Goal: Task Accomplishment & Management: Complete application form

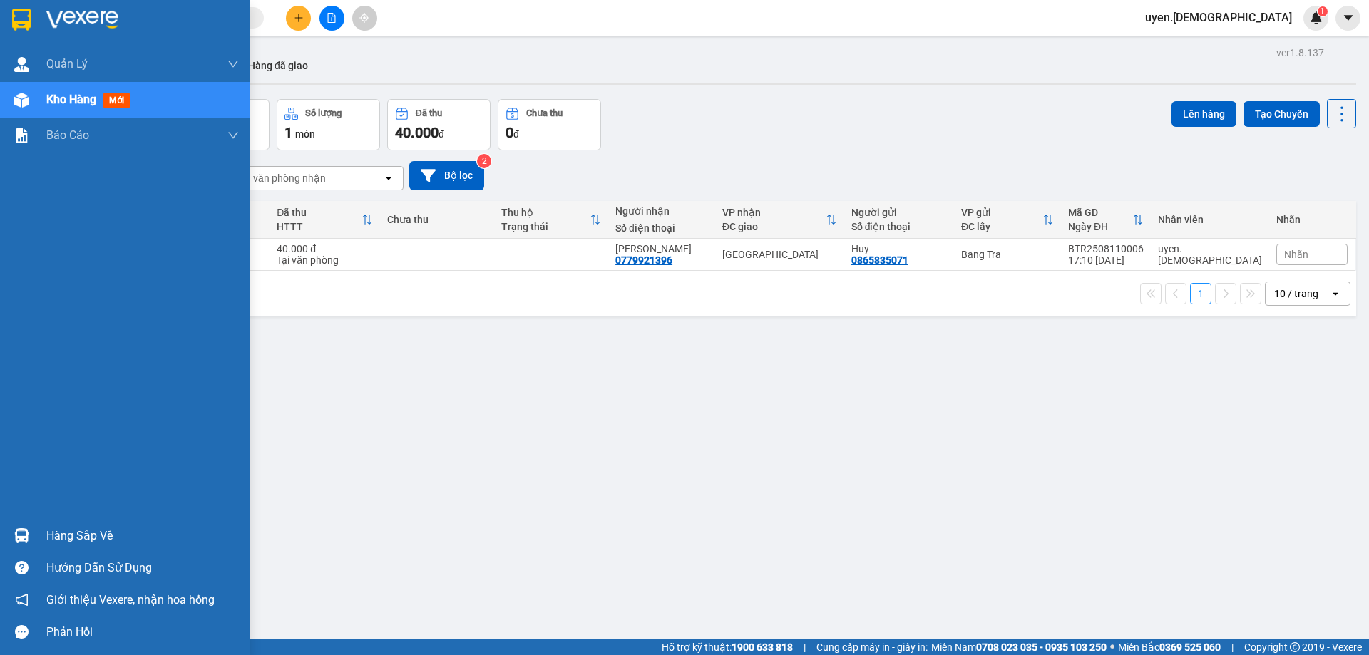
click at [98, 532] on div "Hàng sắp về" at bounding box center [142, 536] width 193 height 21
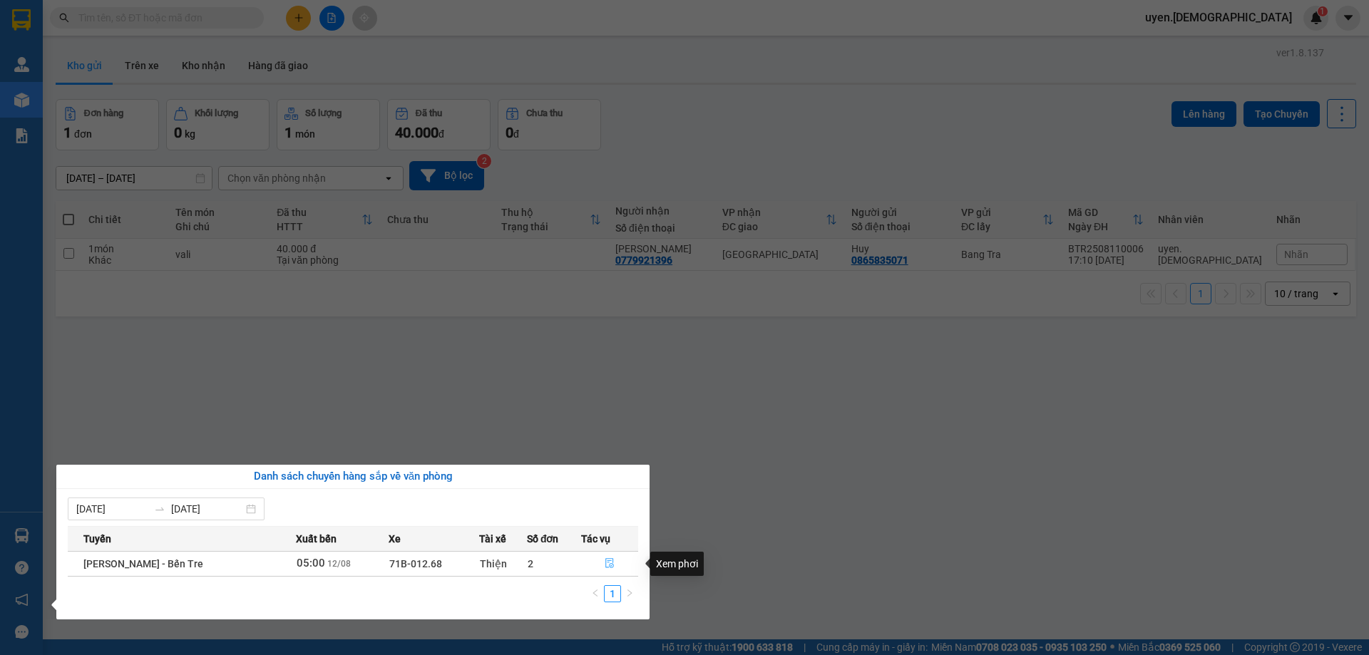
click at [615, 561] on button "button" at bounding box center [610, 564] width 56 height 23
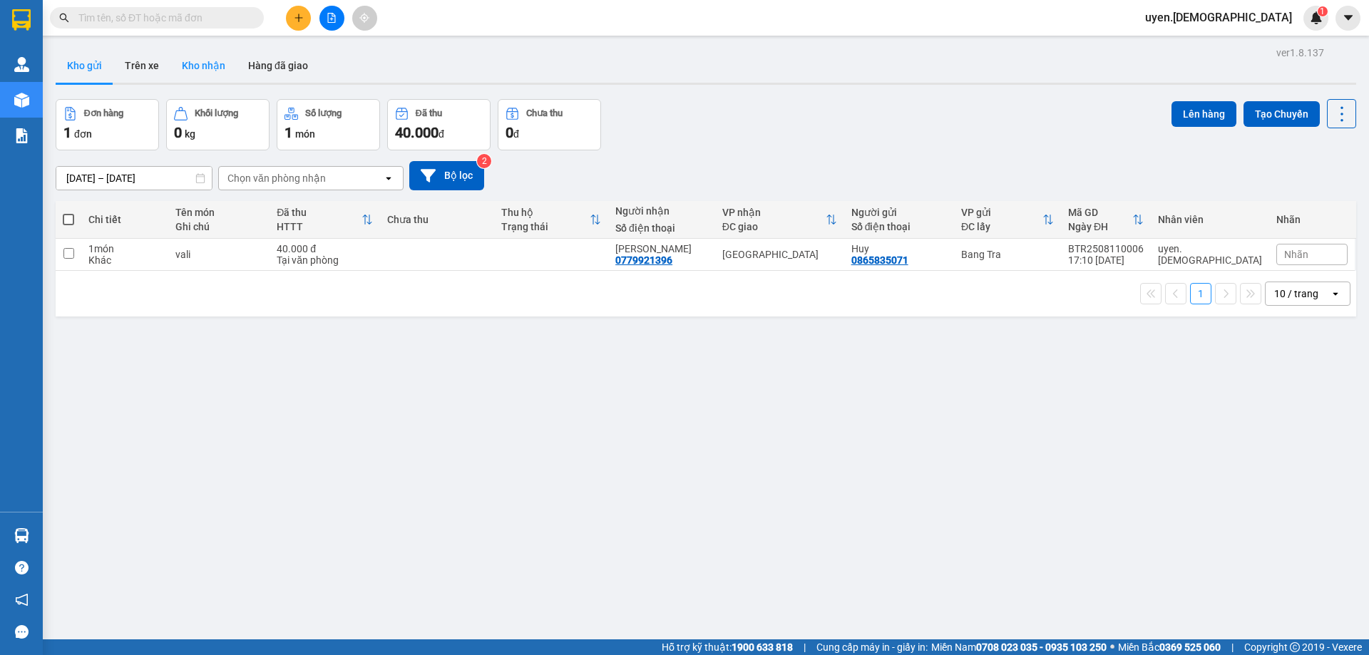
click at [222, 56] on button "Kho nhận" at bounding box center [203, 65] width 66 height 34
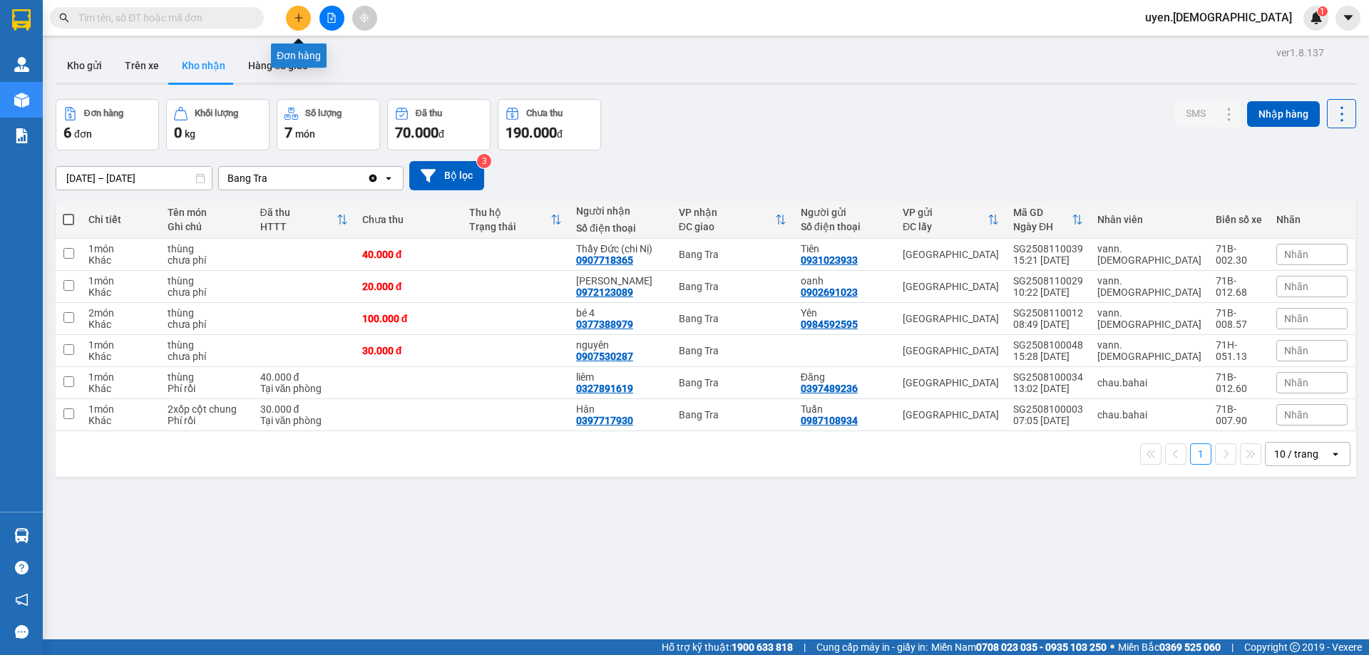
click at [302, 22] on icon "plus" at bounding box center [299, 18] width 10 height 10
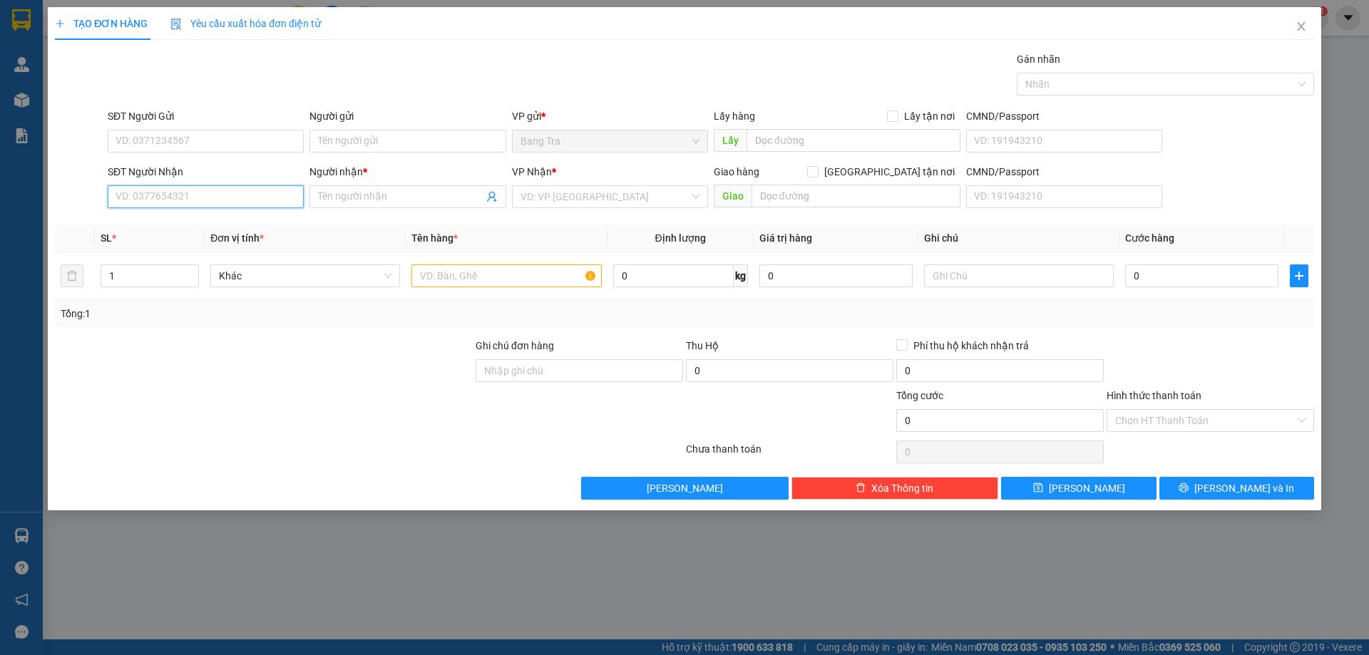
click at [215, 205] on input "SĐT Người Nhận" at bounding box center [206, 196] width 196 height 23
type input "0"
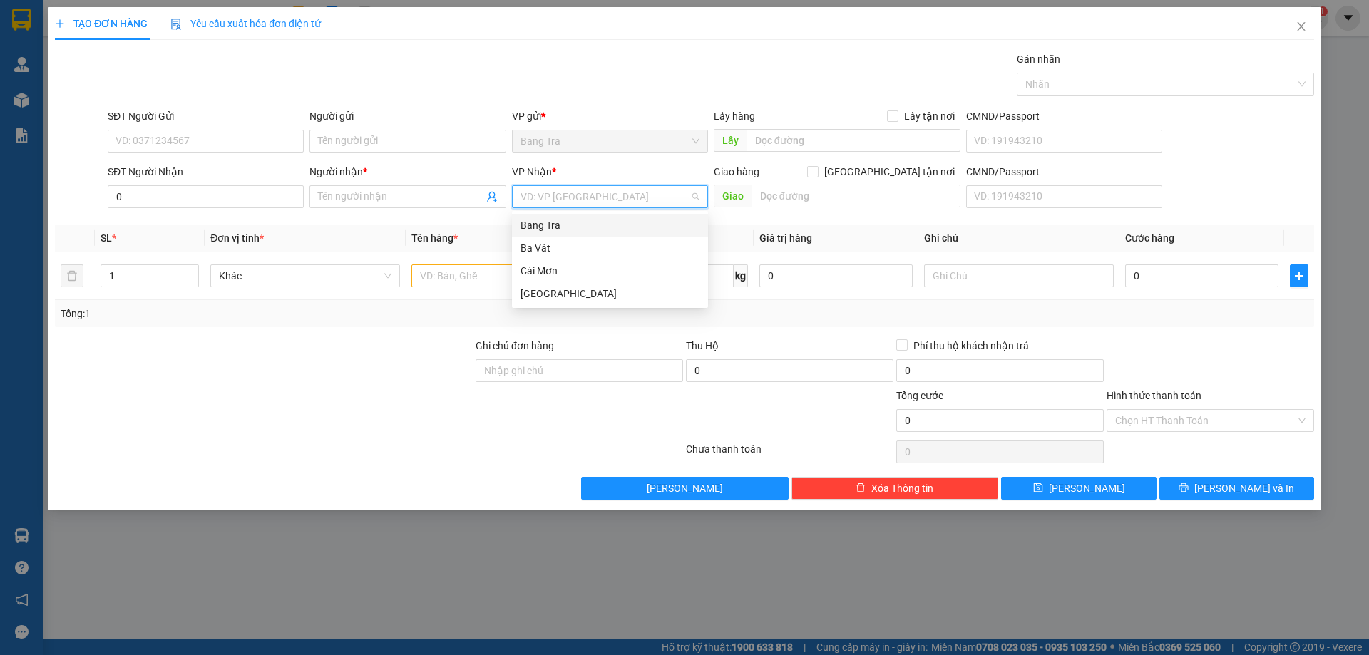
click at [603, 195] on input "search" at bounding box center [605, 196] width 169 height 21
click at [557, 290] on div "[GEOGRAPHIC_DATA]" at bounding box center [610, 294] width 179 height 16
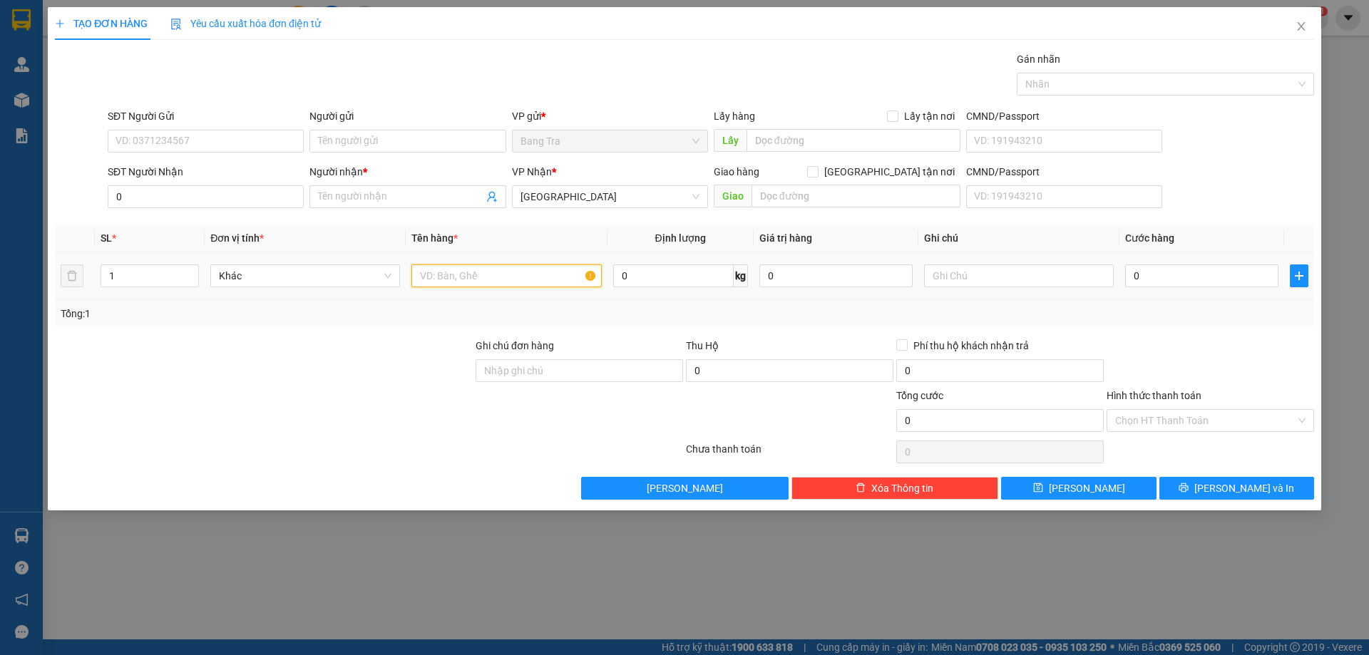
click at [465, 277] on input "text" at bounding box center [506, 276] width 190 height 23
type input "giấy tờ"
click at [266, 195] on input "0" at bounding box center [206, 196] width 196 height 23
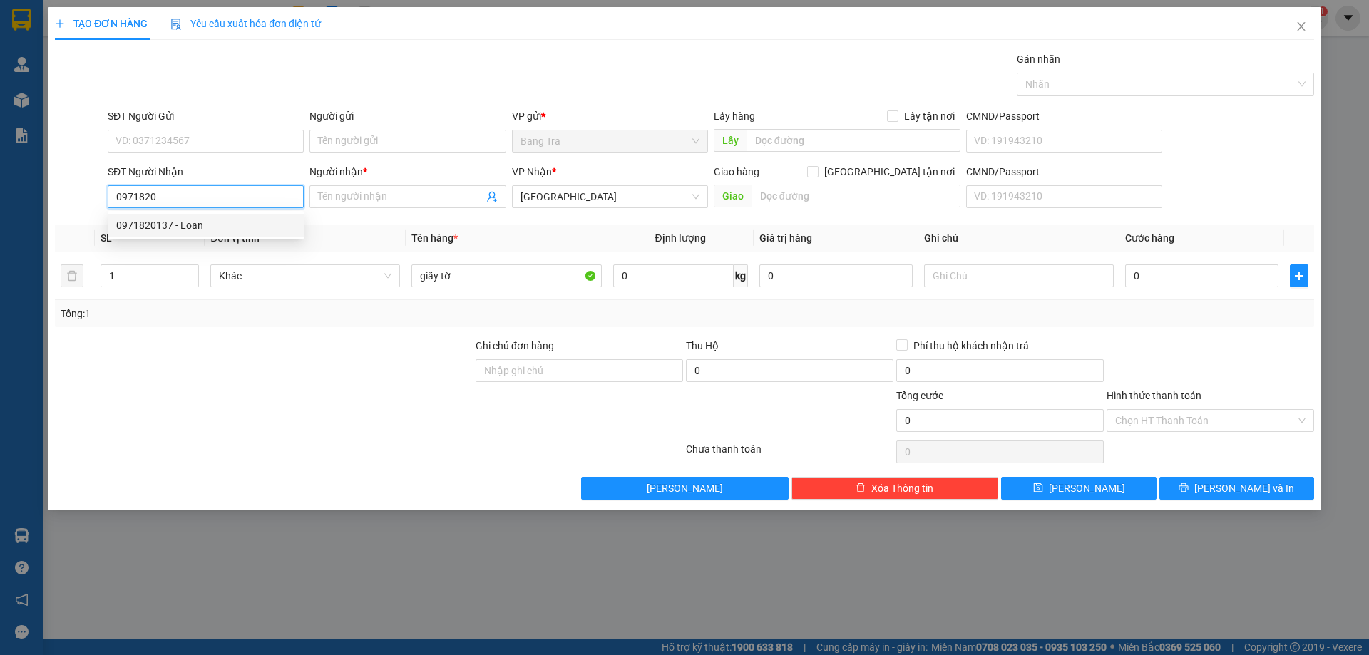
click at [257, 226] on div "0971820137 - Loan" at bounding box center [205, 226] width 179 height 16
type input "0971820137"
type input "Loan"
type input "0971820137"
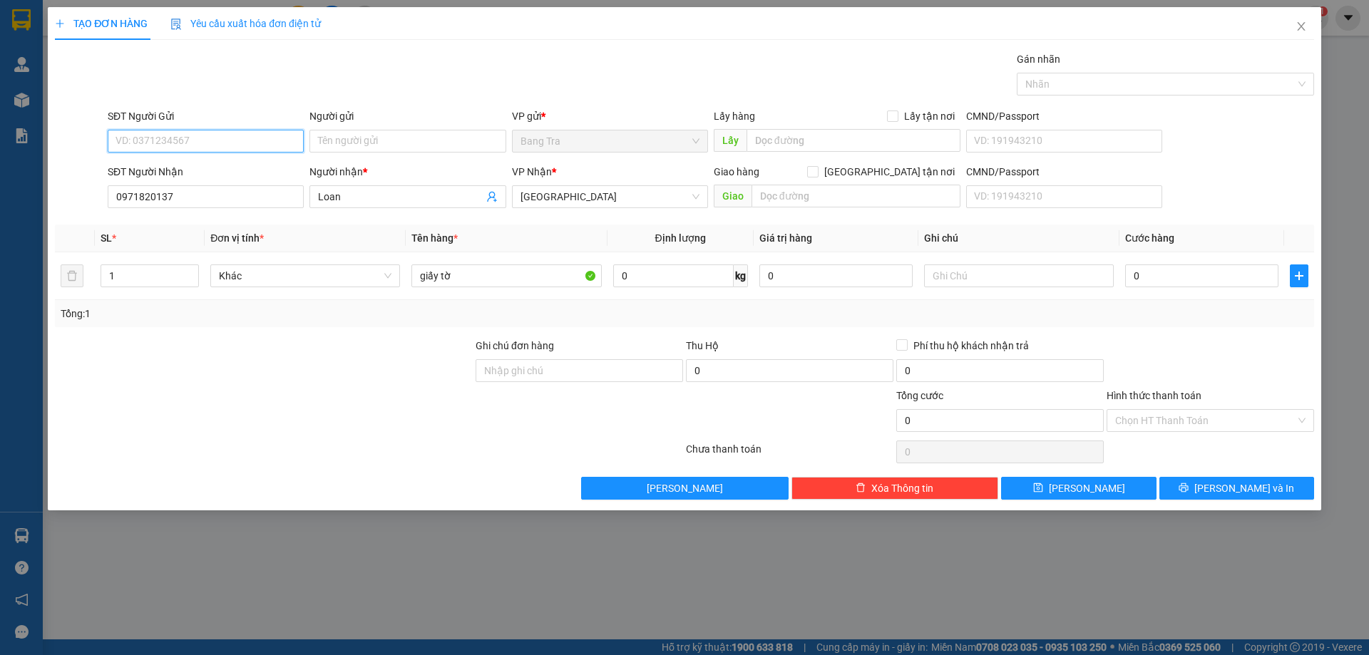
click at [185, 144] on input "SĐT Người Gửi" at bounding box center [206, 141] width 196 height 23
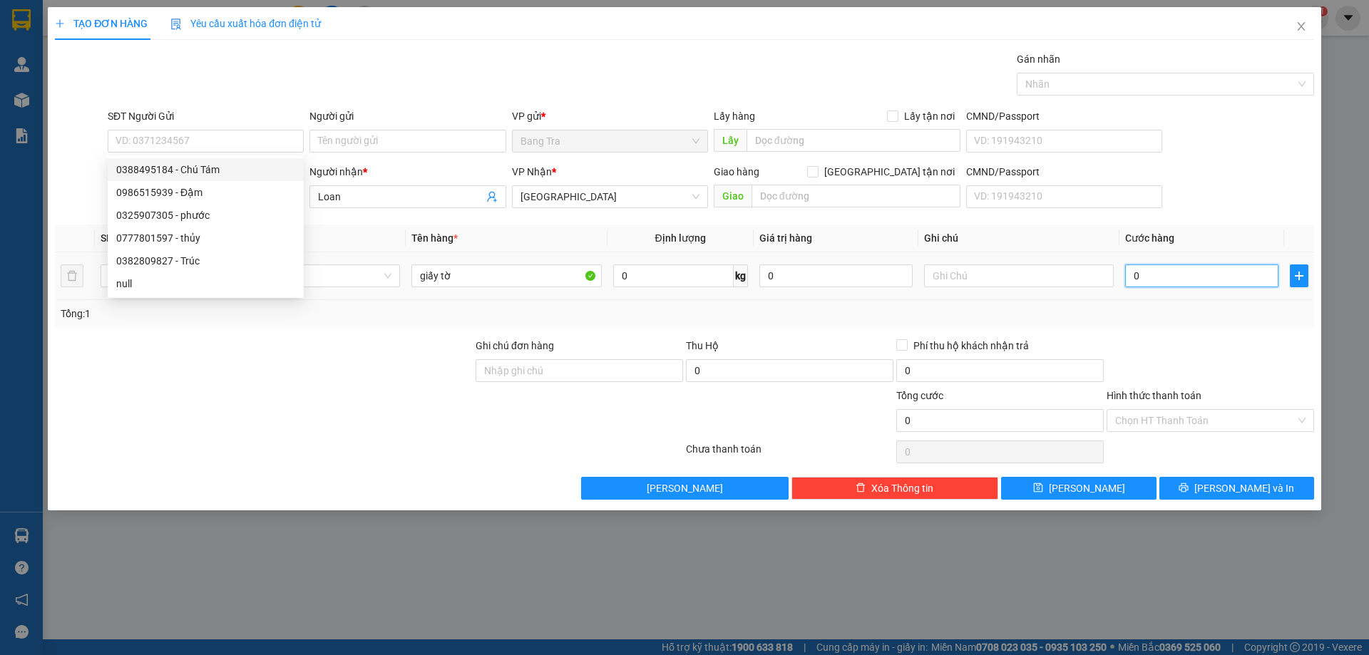
click at [1182, 280] on input "0" at bounding box center [1201, 276] width 153 height 23
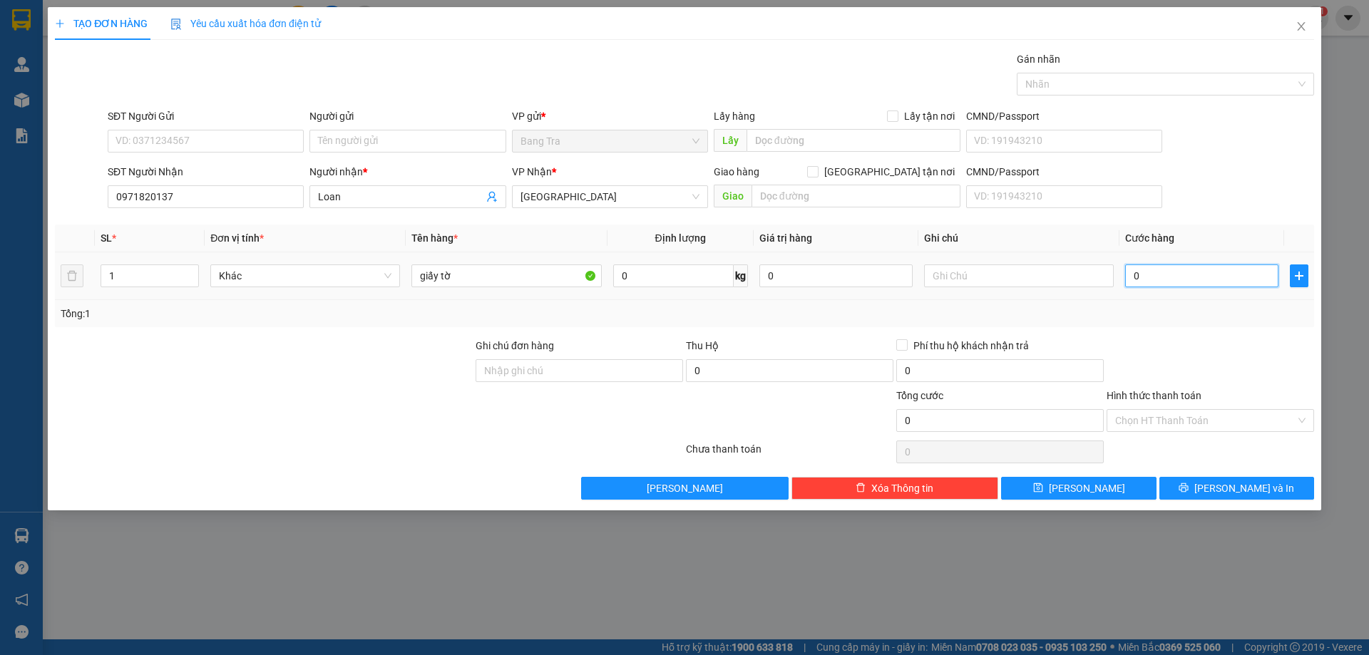
type input "2"
type input "20"
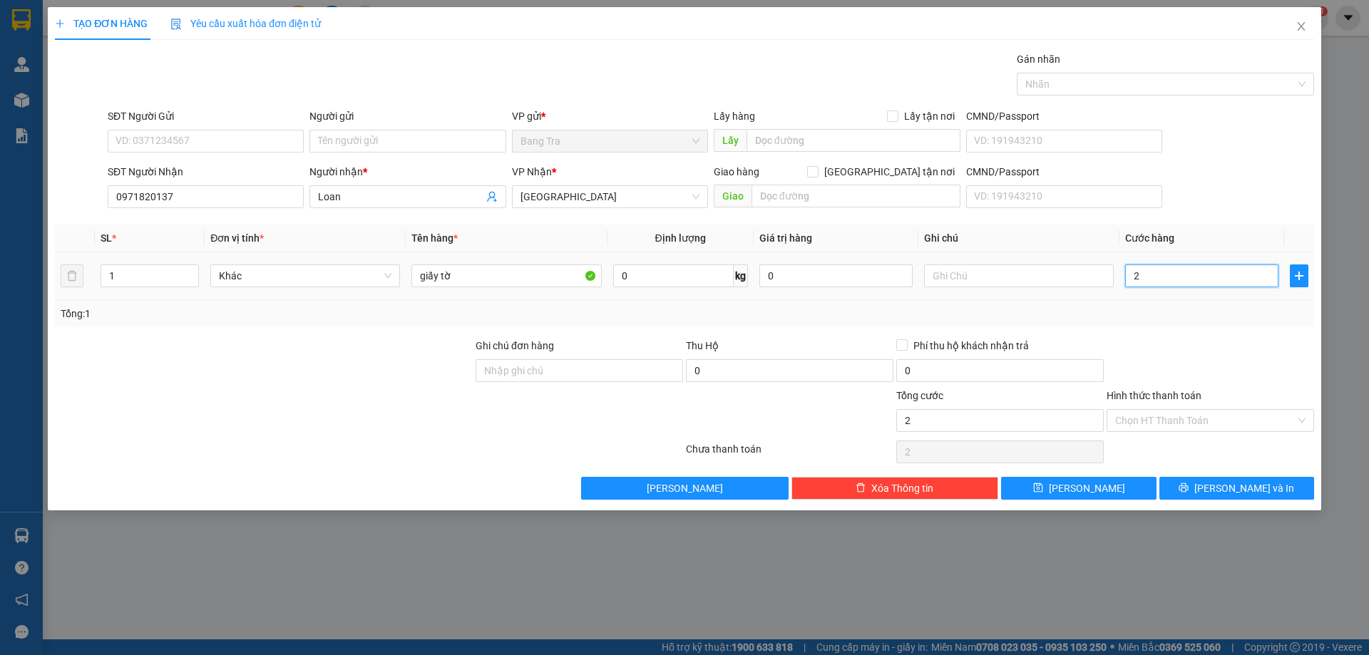
type input "20"
type input "20.000"
click at [1176, 417] on input "Hình thức thanh toán" at bounding box center [1205, 420] width 180 height 21
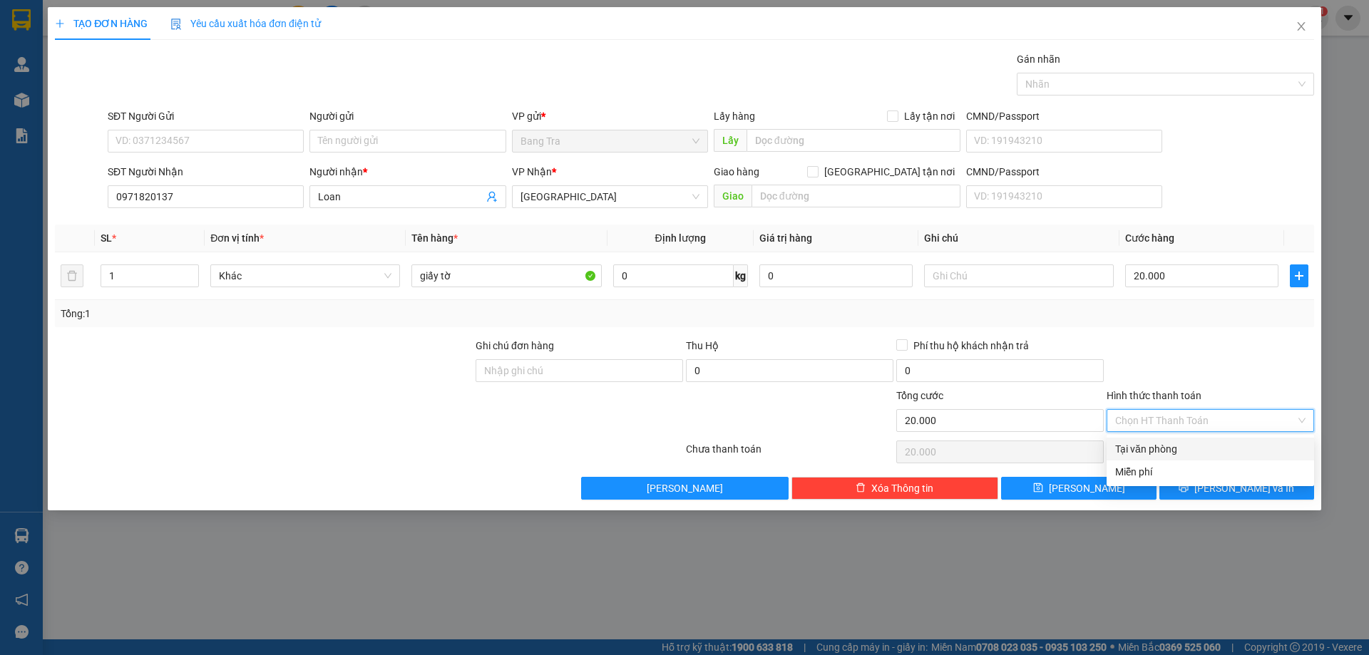
click at [1156, 444] on div "Tại văn phòng" at bounding box center [1210, 449] width 190 height 16
type input "0"
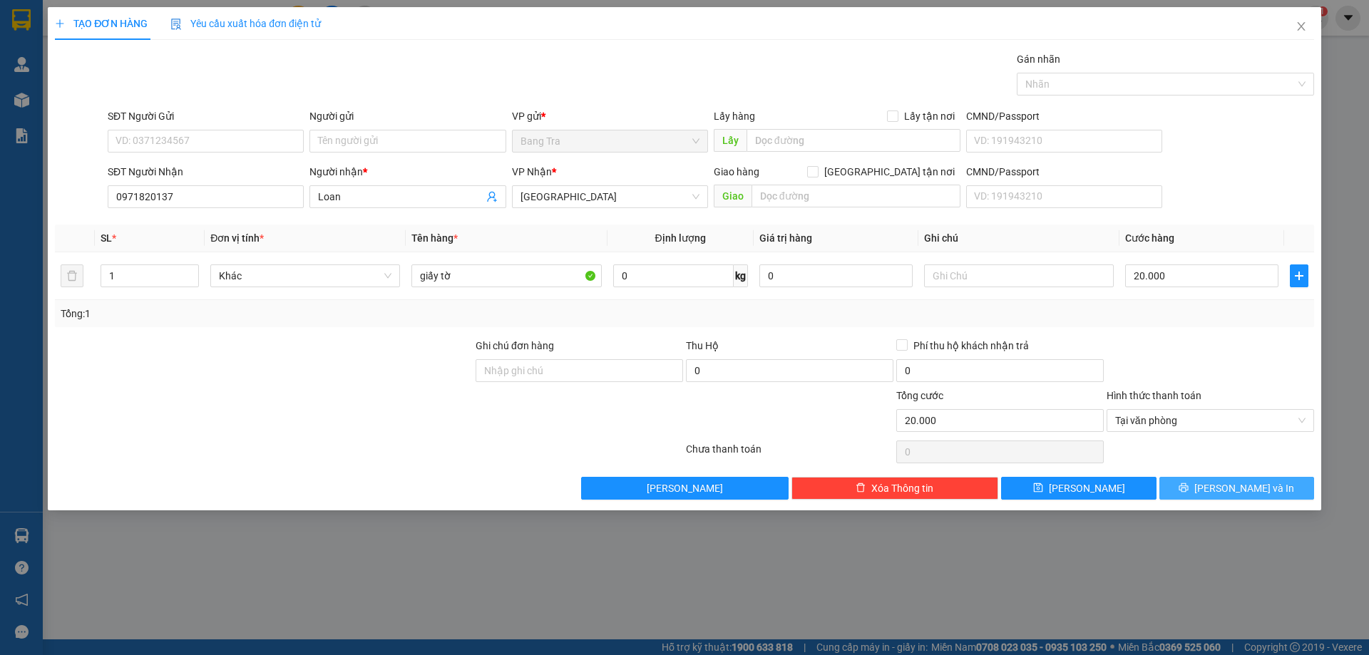
click at [1191, 491] on button "[PERSON_NAME] và In" at bounding box center [1237, 488] width 155 height 23
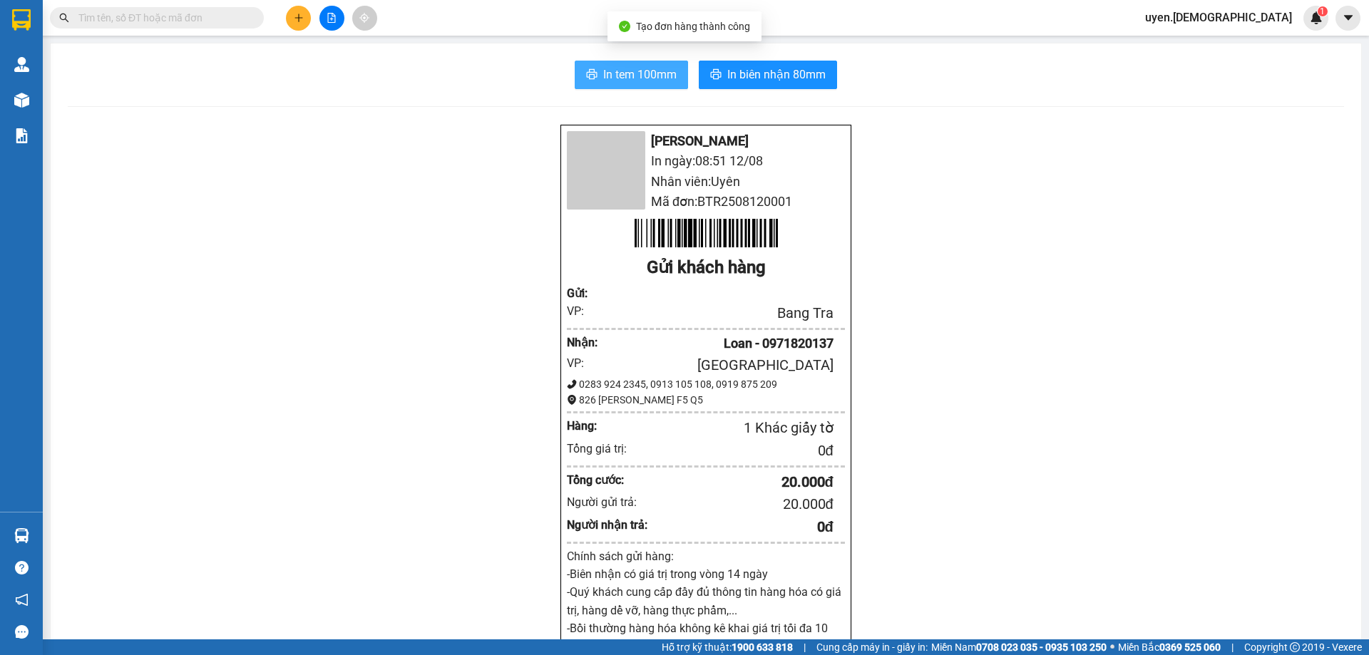
click at [659, 73] on span "In tem 100mm" at bounding box center [639, 75] width 73 height 18
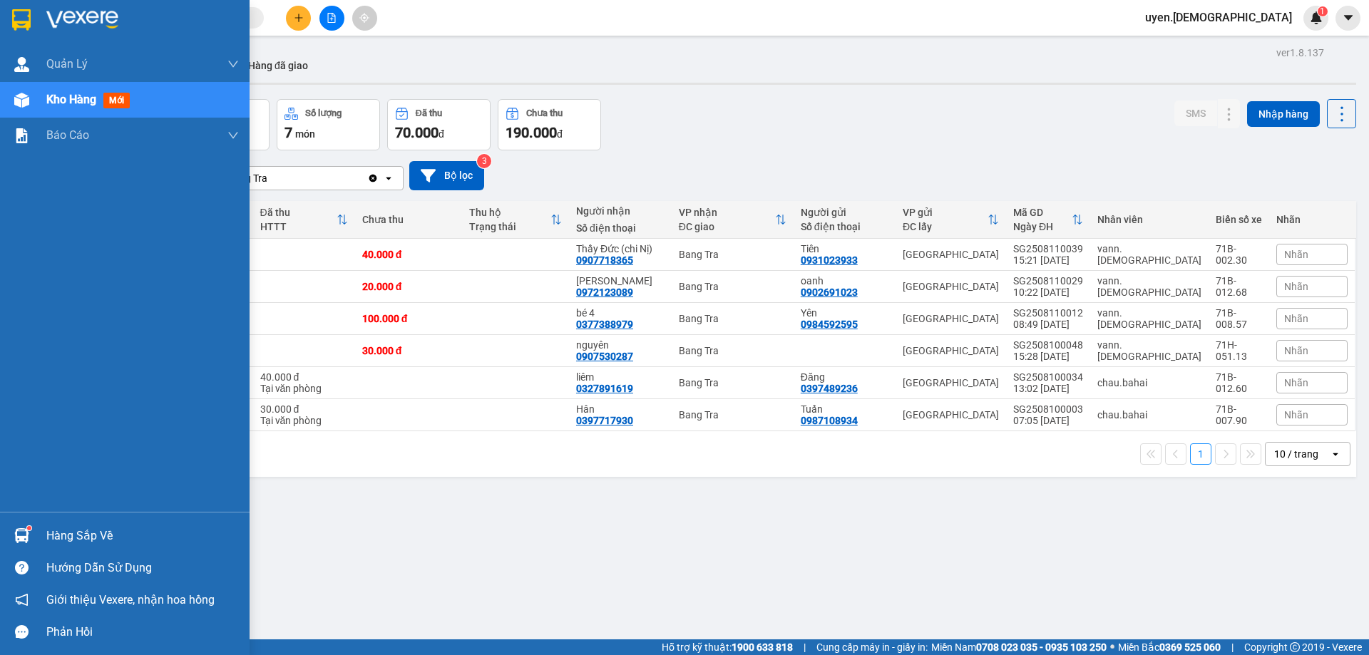
click at [49, 538] on div "Hàng sắp về" at bounding box center [142, 536] width 193 height 21
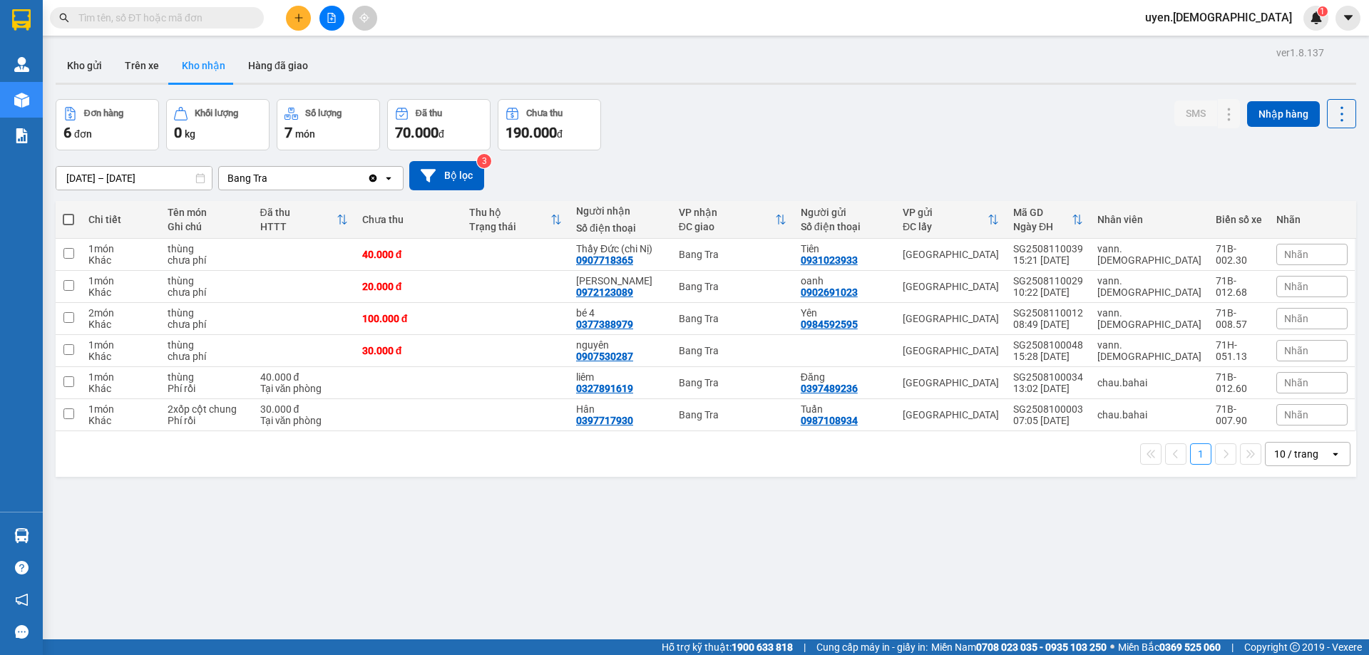
drag, startPoint x: 906, startPoint y: 496, endPoint x: 874, endPoint y: 462, distance: 46.4
click at [907, 496] on section "Kết quả tìm kiếm ( 0 ) Bộ lọc Thuộc VP này No Data uyen.bahai 1 Quản Lý Quản lý…" at bounding box center [684, 327] width 1369 height 655
click at [284, 60] on button "Hàng đã giao" at bounding box center [278, 65] width 83 height 34
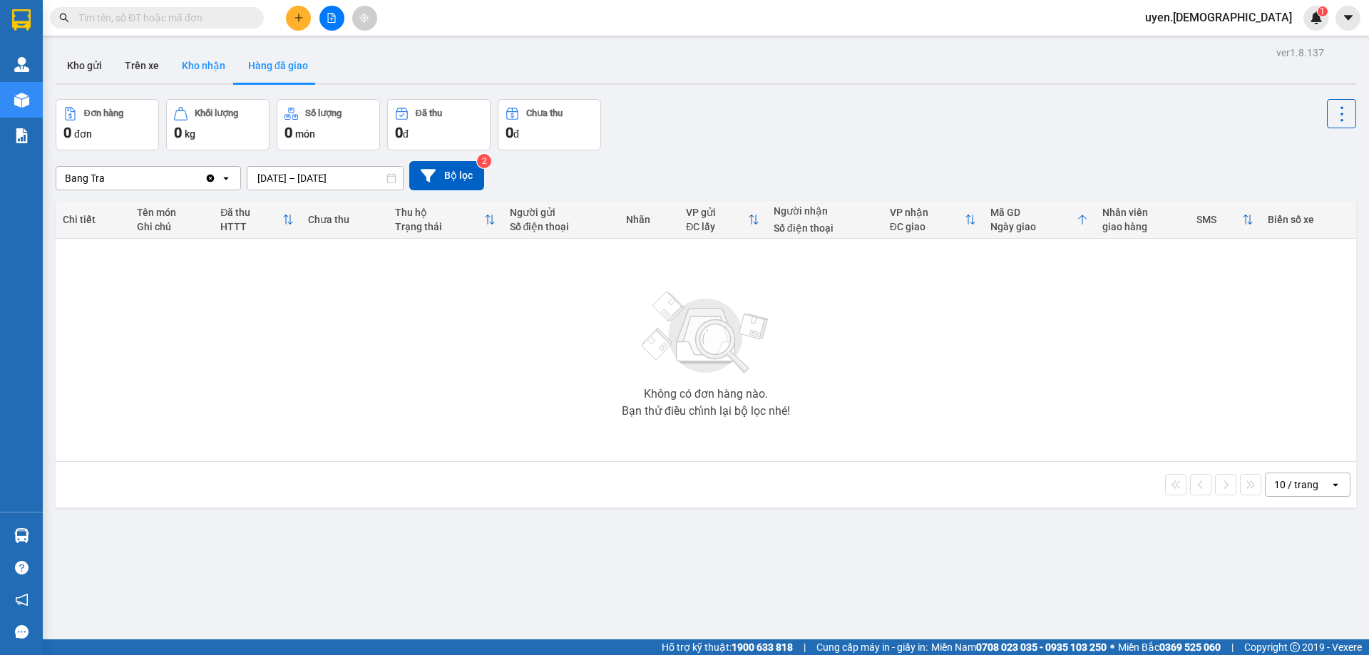
click at [177, 69] on button "Kho nhận" at bounding box center [203, 65] width 66 height 34
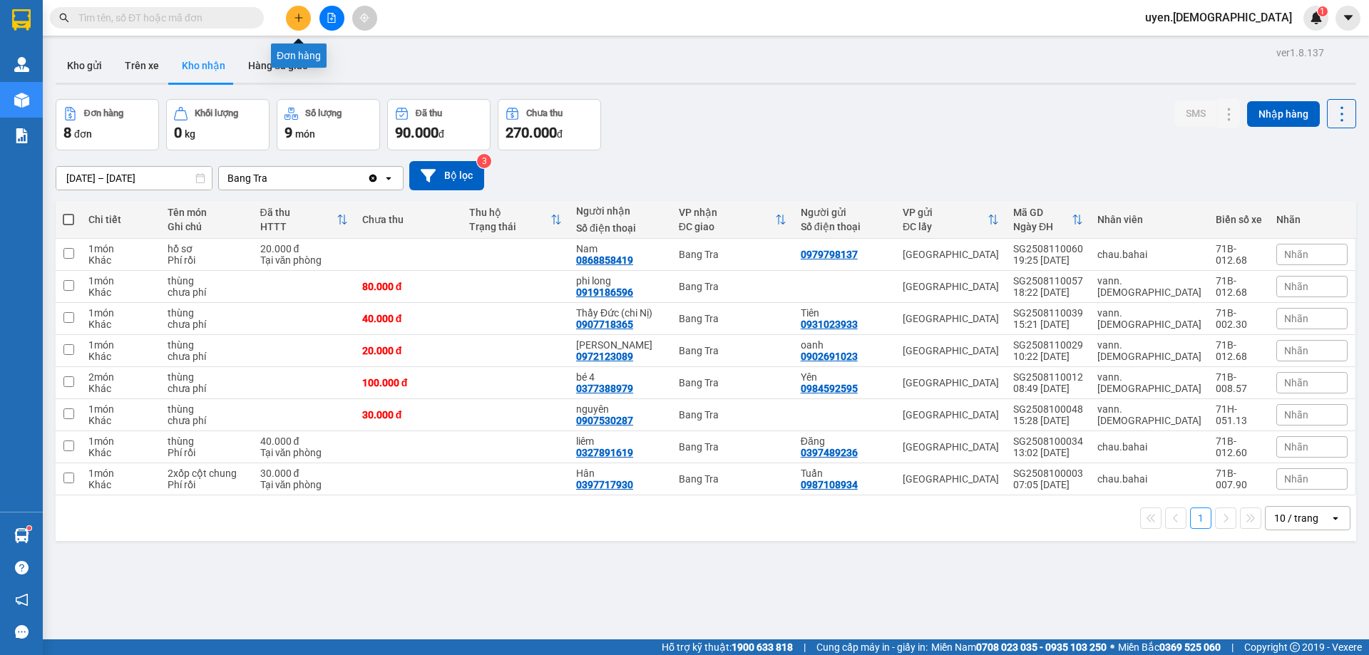
click at [297, 16] on icon "plus" at bounding box center [299, 18] width 10 height 10
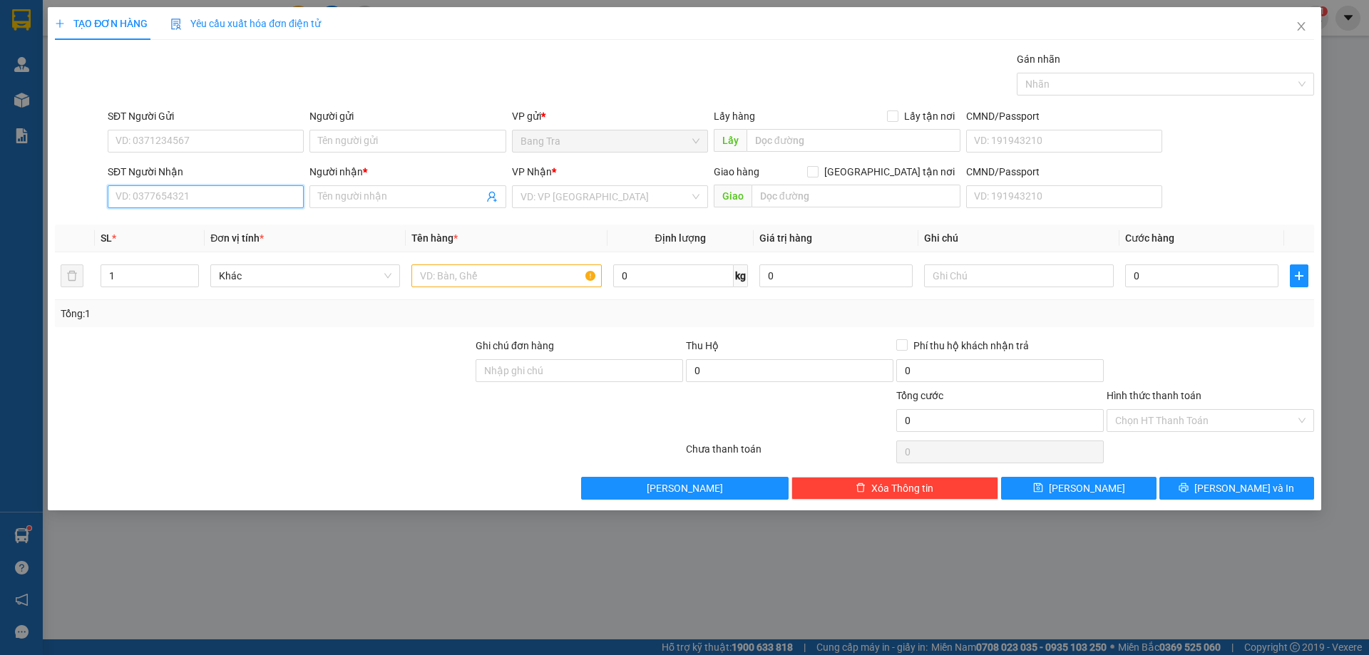
click at [188, 205] on input "SĐT Người Nhận" at bounding box center [206, 196] width 196 height 23
click at [165, 224] on div "0987951514 - Tính" at bounding box center [205, 226] width 179 height 16
type input "0987951514"
type input "Tính"
type input "0987951514"
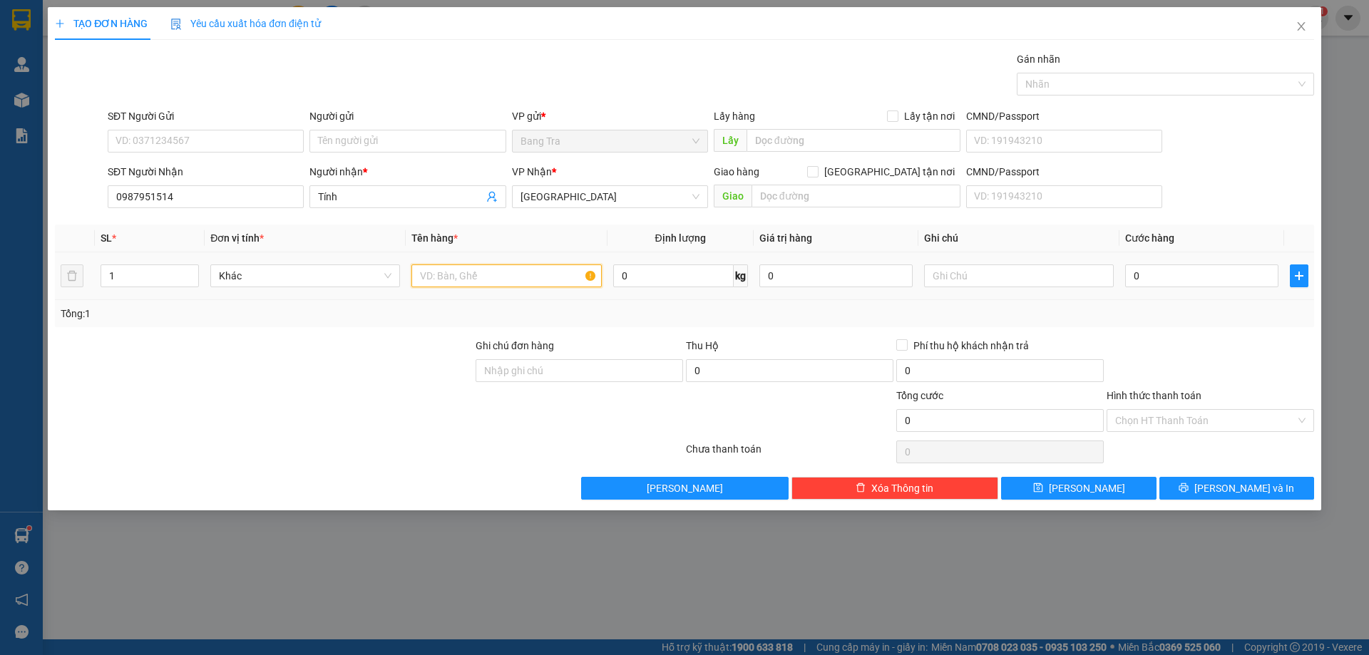
click at [468, 275] on input "text" at bounding box center [506, 276] width 190 height 23
click at [479, 287] on input "thùng" at bounding box center [506, 276] width 190 height 23
type input "thùng ( máy hàn )"
click at [1163, 279] on input "0" at bounding box center [1201, 276] width 153 height 23
type input "4"
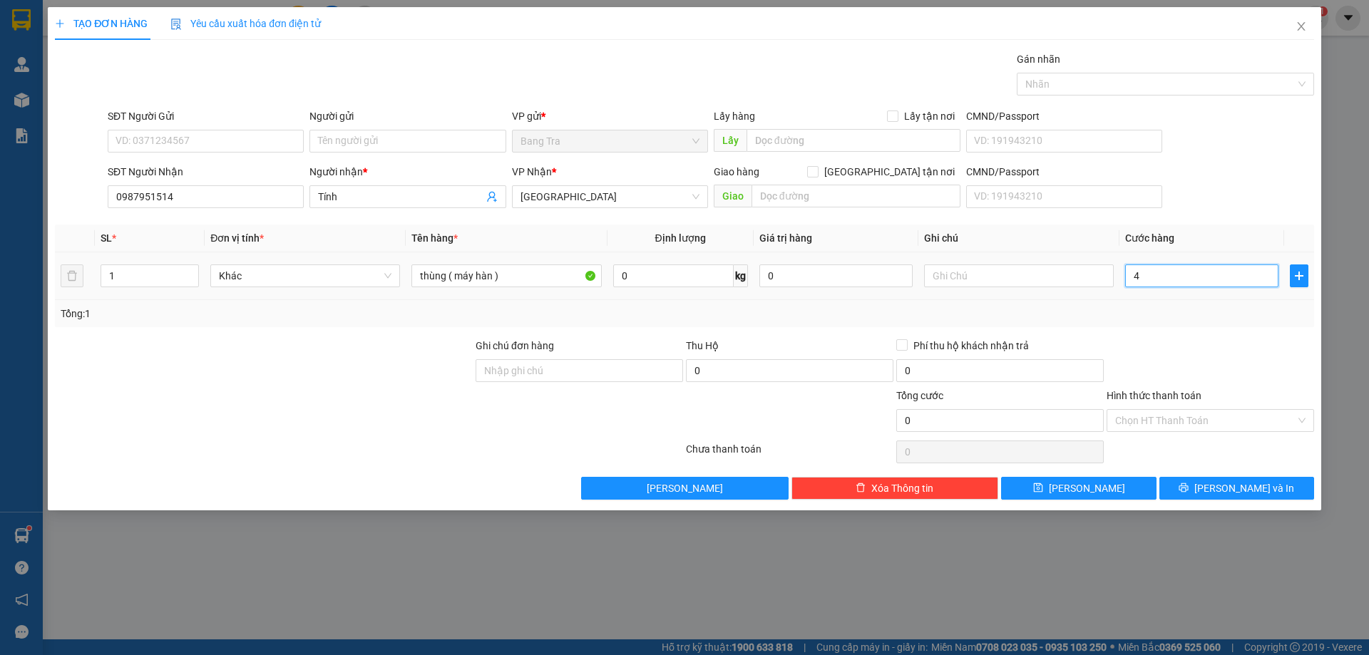
type input "4"
type input "40"
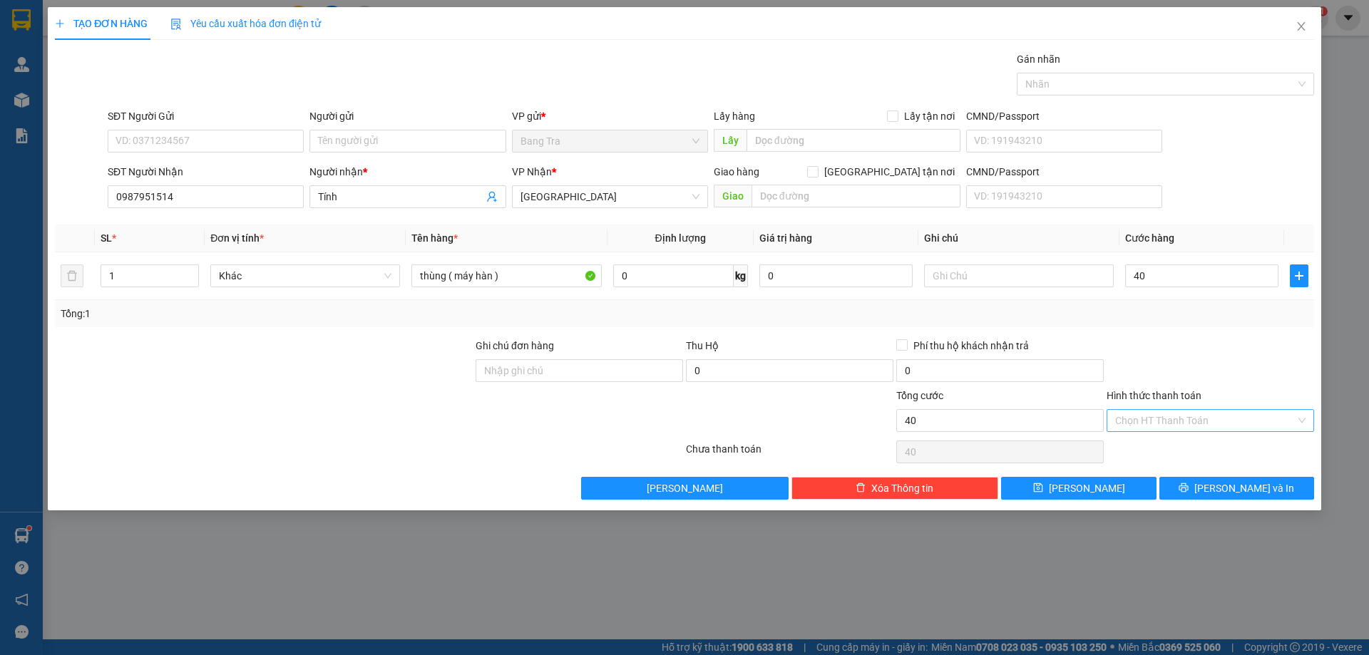
type input "40.000"
click at [1172, 419] on input "Hình thức thanh toán" at bounding box center [1205, 420] width 180 height 21
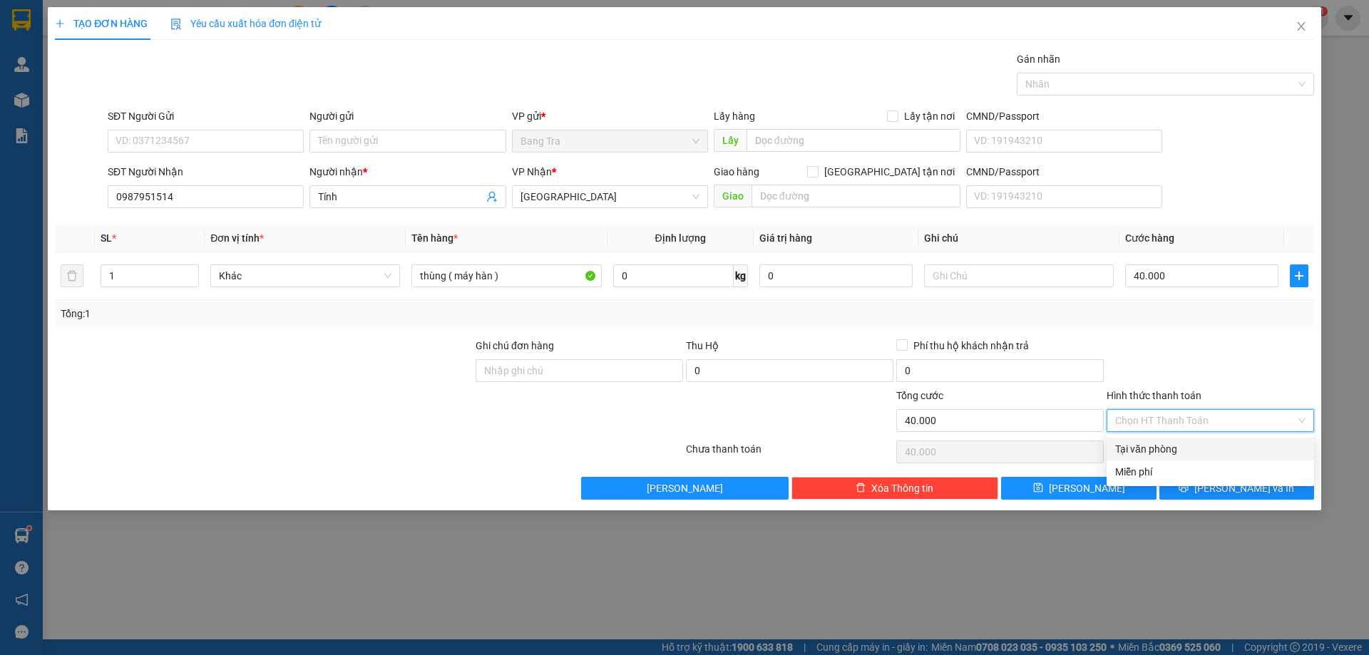
drag, startPoint x: 1174, startPoint y: 446, endPoint x: 1174, endPoint y: 455, distance: 8.6
click at [1174, 447] on div "Tại văn phòng" at bounding box center [1210, 449] width 190 height 16
type input "0"
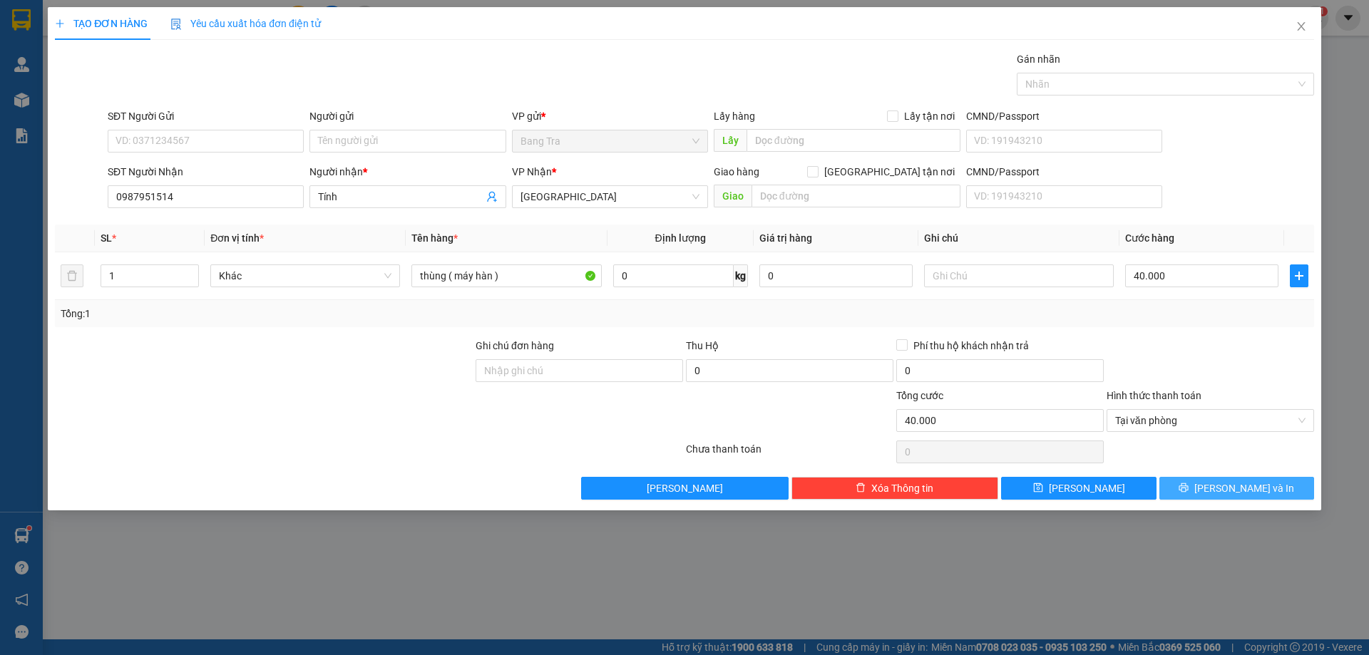
click at [1187, 480] on button "[PERSON_NAME] và In" at bounding box center [1237, 488] width 155 height 23
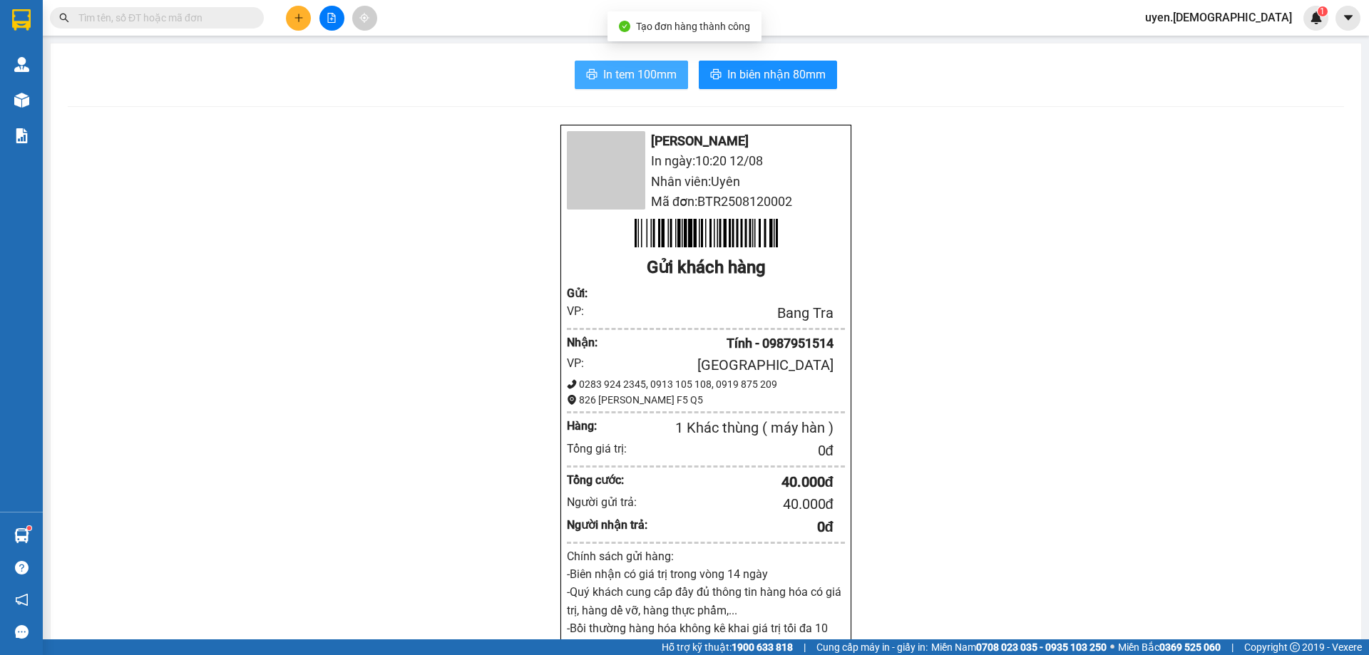
click at [640, 61] on button "In tem 100mm" at bounding box center [631, 75] width 113 height 29
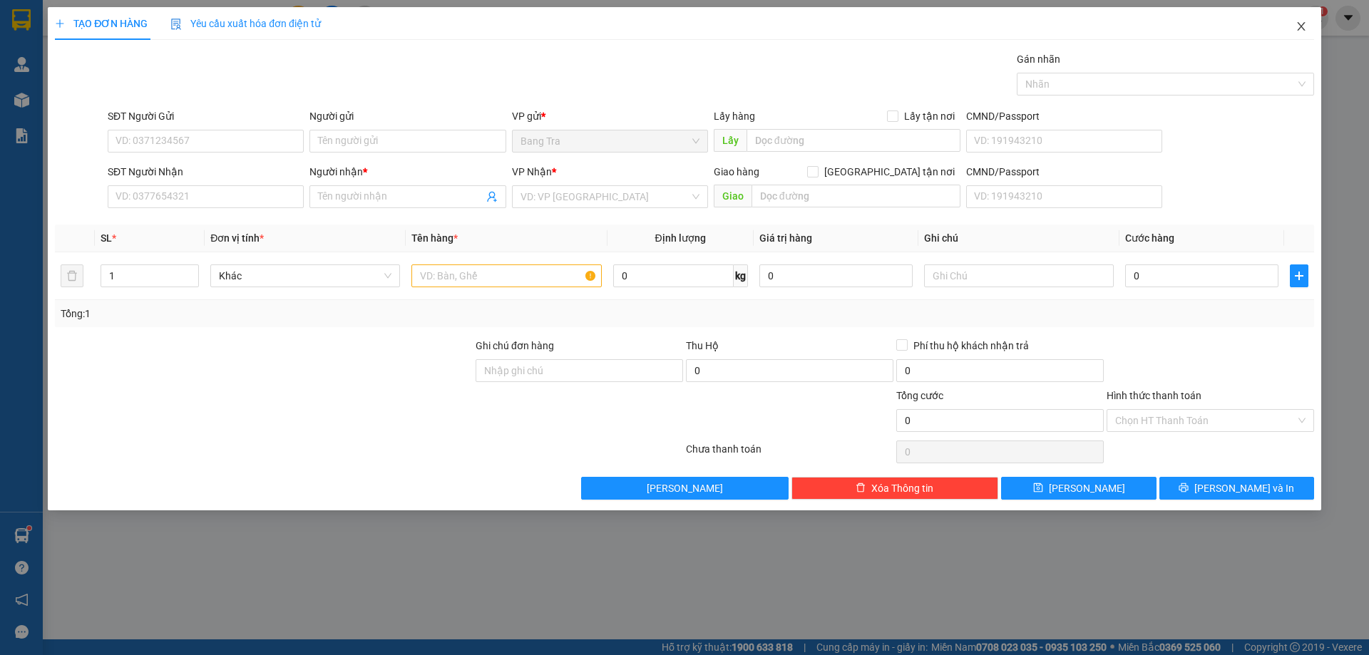
click at [1304, 31] on icon "close" at bounding box center [1301, 26] width 11 height 11
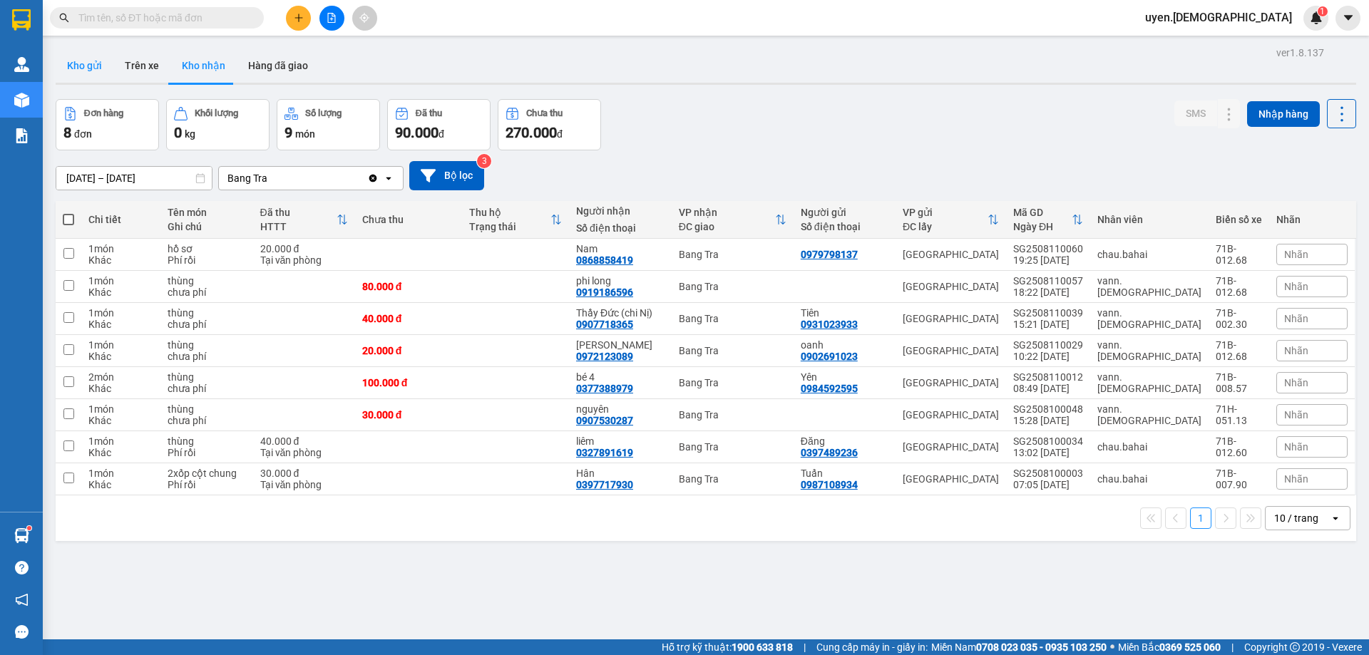
click at [87, 72] on button "Kho gửi" at bounding box center [85, 65] width 58 height 34
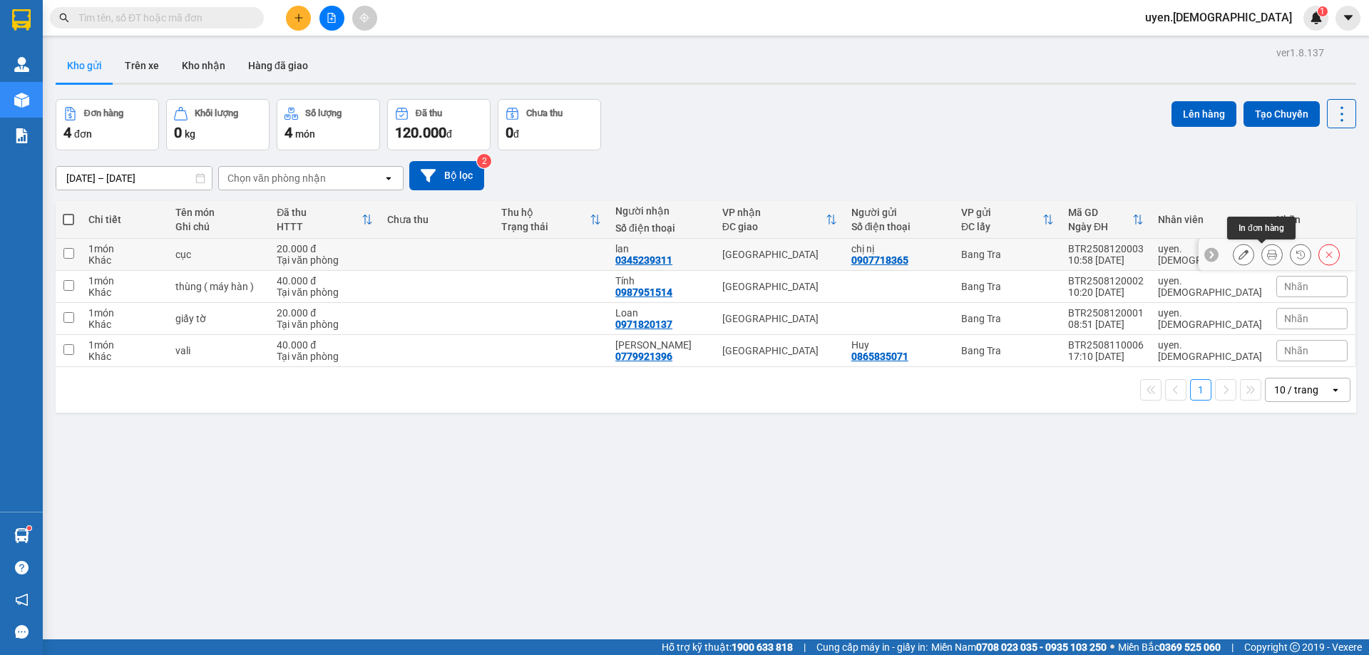
click at [1267, 251] on icon at bounding box center [1272, 255] width 10 height 10
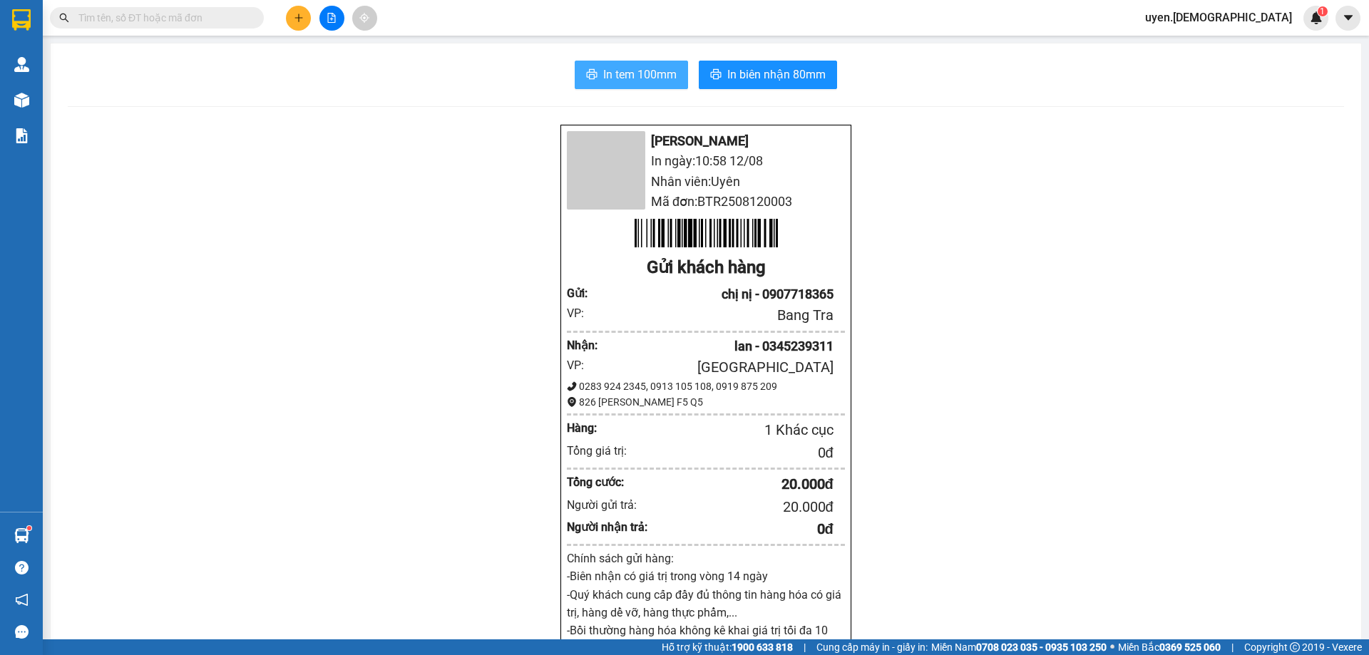
click at [663, 80] on span "In tem 100mm" at bounding box center [639, 75] width 73 height 18
